Goal: Task Accomplishment & Management: Complete application form

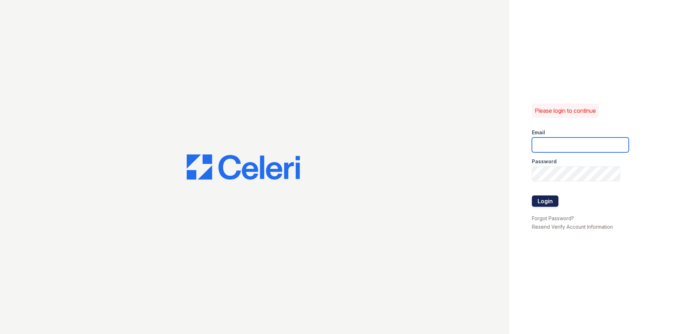
type input "[EMAIL_ADDRESS][DOMAIN_NAME]"
click at [540, 202] on button "Login" at bounding box center [545, 201] width 27 height 11
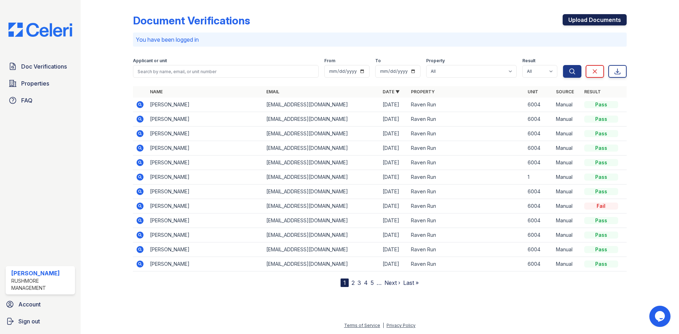
click at [600, 18] on link "Upload Documents" at bounding box center [595, 19] width 64 height 11
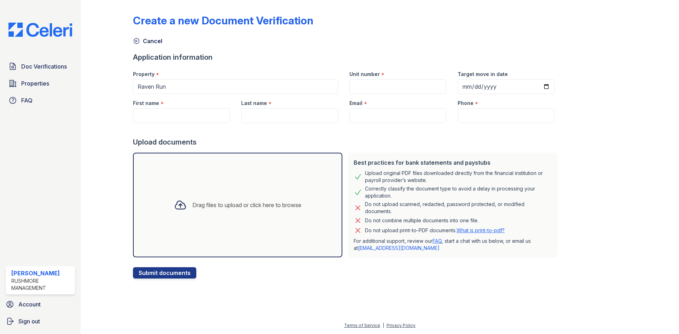
click at [202, 222] on div "Drag files to upload or click here to browse" at bounding box center [237, 205] width 209 height 105
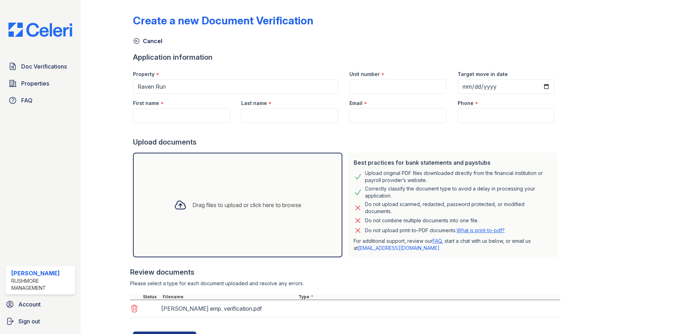
click at [218, 201] on div "Drag files to upload or click here to browse" at bounding box center [246, 205] width 109 height 8
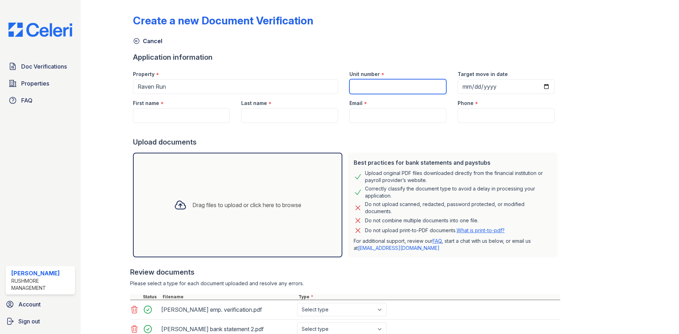
click at [394, 90] on input "Unit number" at bounding box center [398, 86] width 97 height 15
type input "6004"
click at [201, 116] on input "First name" at bounding box center [181, 115] width 97 height 15
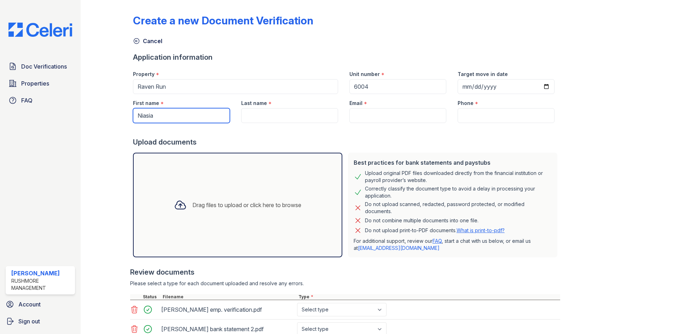
type input "Niasia"
click at [270, 114] on input "Last name" at bounding box center [289, 115] width 97 height 15
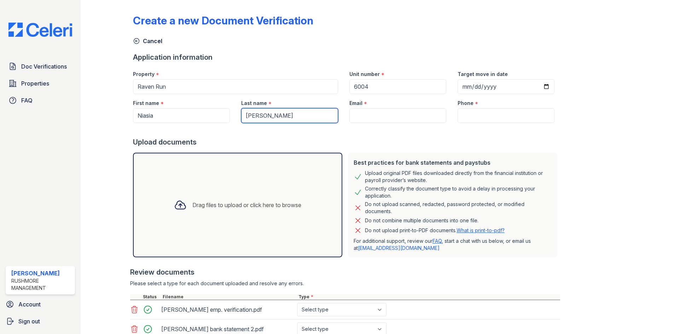
type input "Harvey"
drag, startPoint x: 358, startPoint y: 114, endPoint x: 362, endPoint y: 115, distance: 4.6
click at [358, 115] on input "Email" at bounding box center [398, 115] width 97 height 15
click at [414, 115] on input "Email" at bounding box center [398, 115] width 97 height 15
paste input "harnay9@gmail.com"
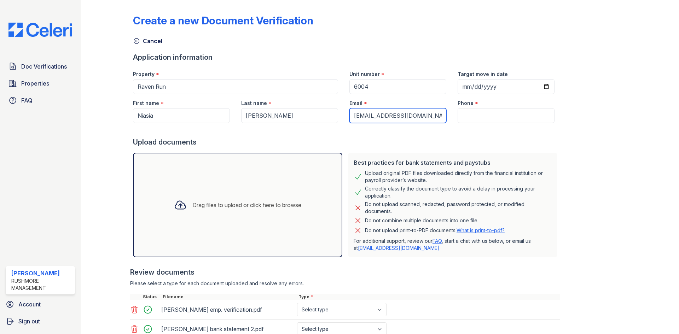
type input "harnay9@gmail.com"
click at [480, 110] on input "Phone" at bounding box center [506, 115] width 97 height 15
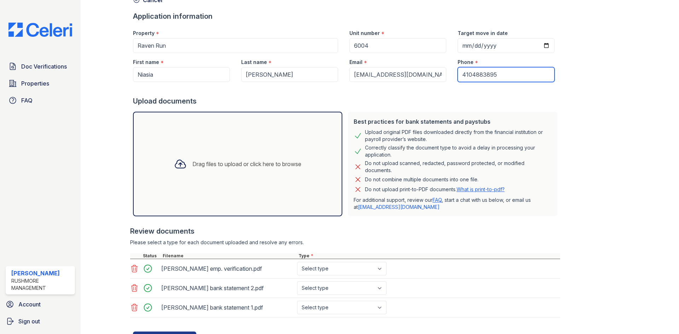
scroll to position [74, 0]
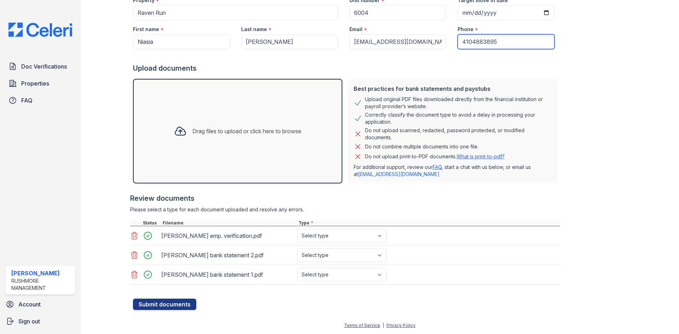
type input "4104883895"
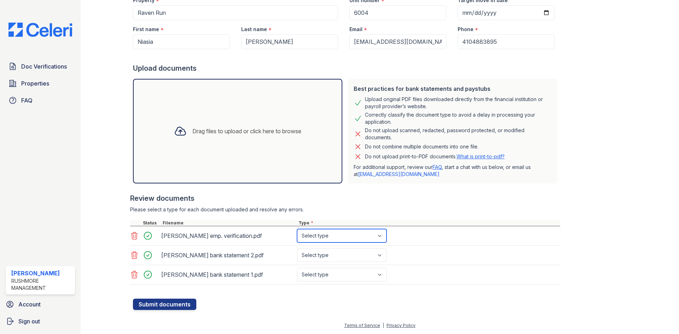
click at [341, 232] on select "Select type Paystub Bank Statement Offer Letter Tax Documents Benefit Award Let…" at bounding box center [342, 235] width 90 height 13
select select "other"
click at [297, 229] on select "Select type Paystub Bank Statement Offer Letter Tax Documents Benefit Award Let…" at bounding box center [342, 235] width 90 height 13
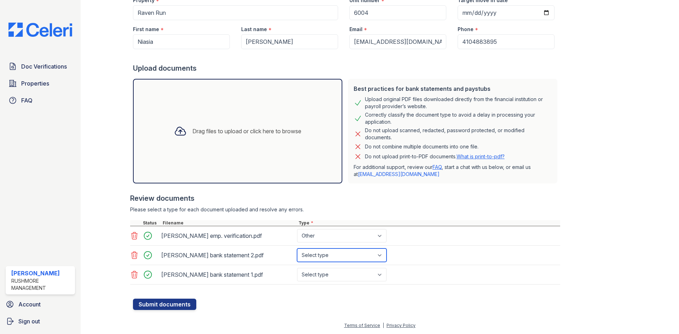
click at [334, 253] on select "Select type Paystub Bank Statement Offer Letter Tax Documents Benefit Award Let…" at bounding box center [342, 255] width 90 height 13
select select "bank_statement"
click at [297, 249] on select "Select type Paystub Bank Statement Offer Letter Tax Documents Benefit Award Let…" at bounding box center [342, 255] width 90 height 13
click at [334, 267] on div "N. Harvey bank statement 1.pdf Select type Paystub Bank Statement Offer Letter …" at bounding box center [345, 274] width 430 height 19
click at [335, 276] on select "Select type Paystub Bank Statement Offer Letter Tax Documents Benefit Award Let…" at bounding box center [342, 274] width 90 height 13
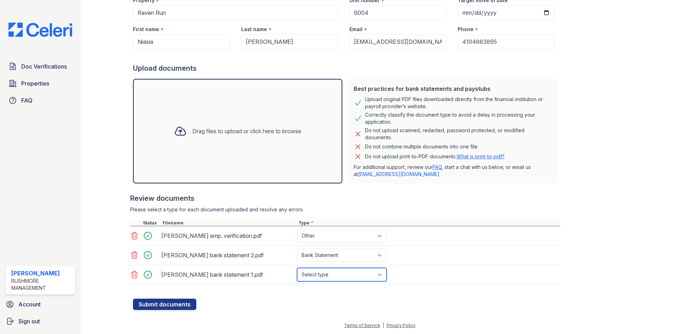
select select "bank_statement"
click at [297, 268] on select "Select type Paystub Bank Statement Offer Letter Tax Documents Benefit Award Let…" at bounding box center [342, 274] width 90 height 13
drag, startPoint x: 134, startPoint y: 236, endPoint x: 144, endPoint y: 236, distance: 9.2
click at [135, 236] on icon at bounding box center [134, 236] width 8 height 8
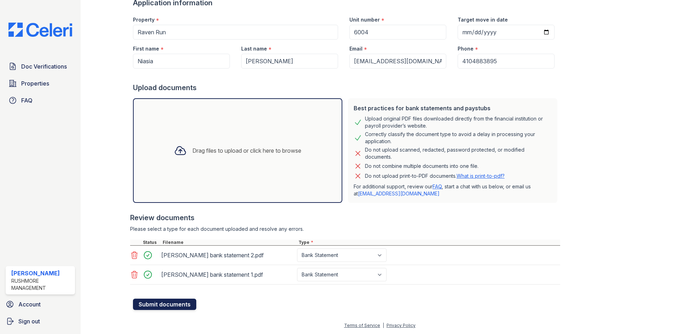
click at [177, 303] on button "Submit documents" at bounding box center [164, 304] width 63 height 11
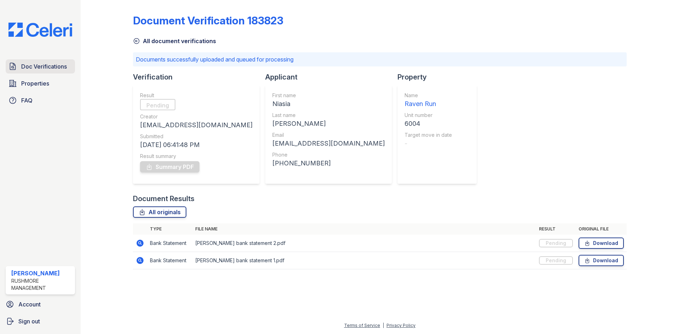
click at [64, 64] on span "Doc Verifications" at bounding box center [44, 66] width 46 height 8
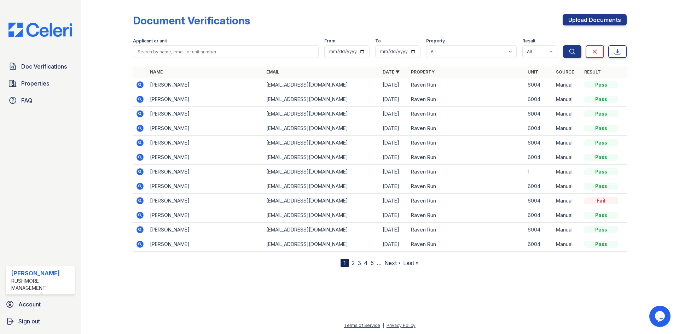
click at [138, 87] on icon at bounding box center [140, 84] width 7 height 7
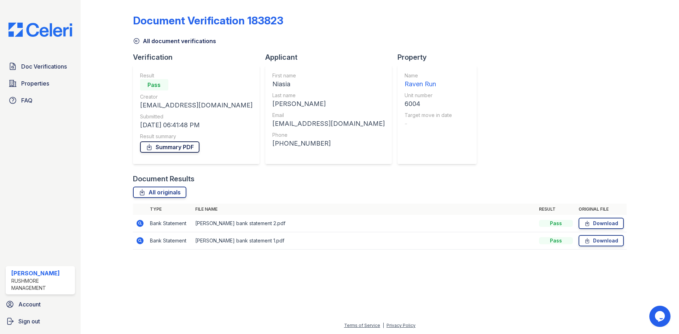
click at [175, 143] on link "Summary PDF" at bounding box center [169, 147] width 59 height 11
